Goal: Navigation & Orientation: Find specific page/section

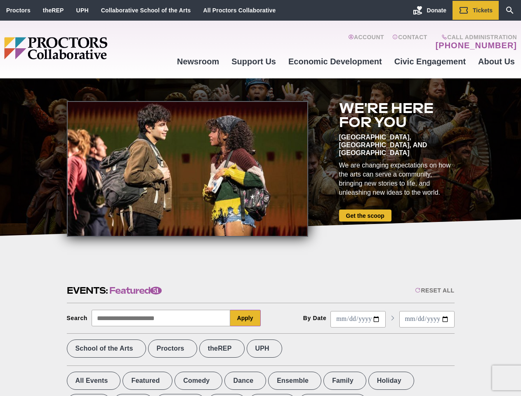
click at [260, 198] on div at bounding box center [187, 169] width 241 height 136
click at [434, 290] on div "Reset All" at bounding box center [434, 290] width 39 height 7
click at [245, 318] on button "Apply" at bounding box center [245, 318] width 31 height 16
